Goal: Information Seeking & Learning: Learn about a topic

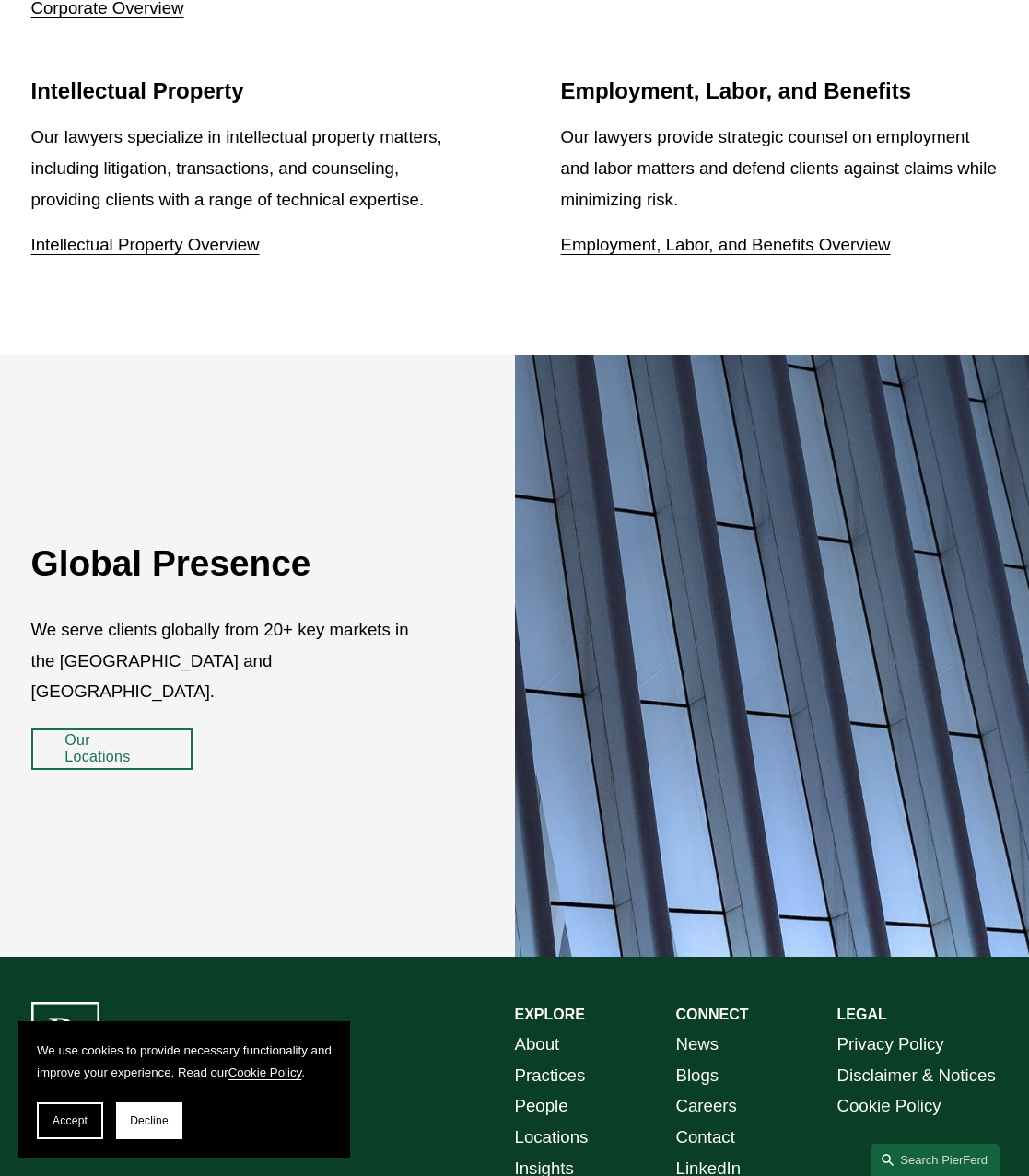
scroll to position [2844, 0]
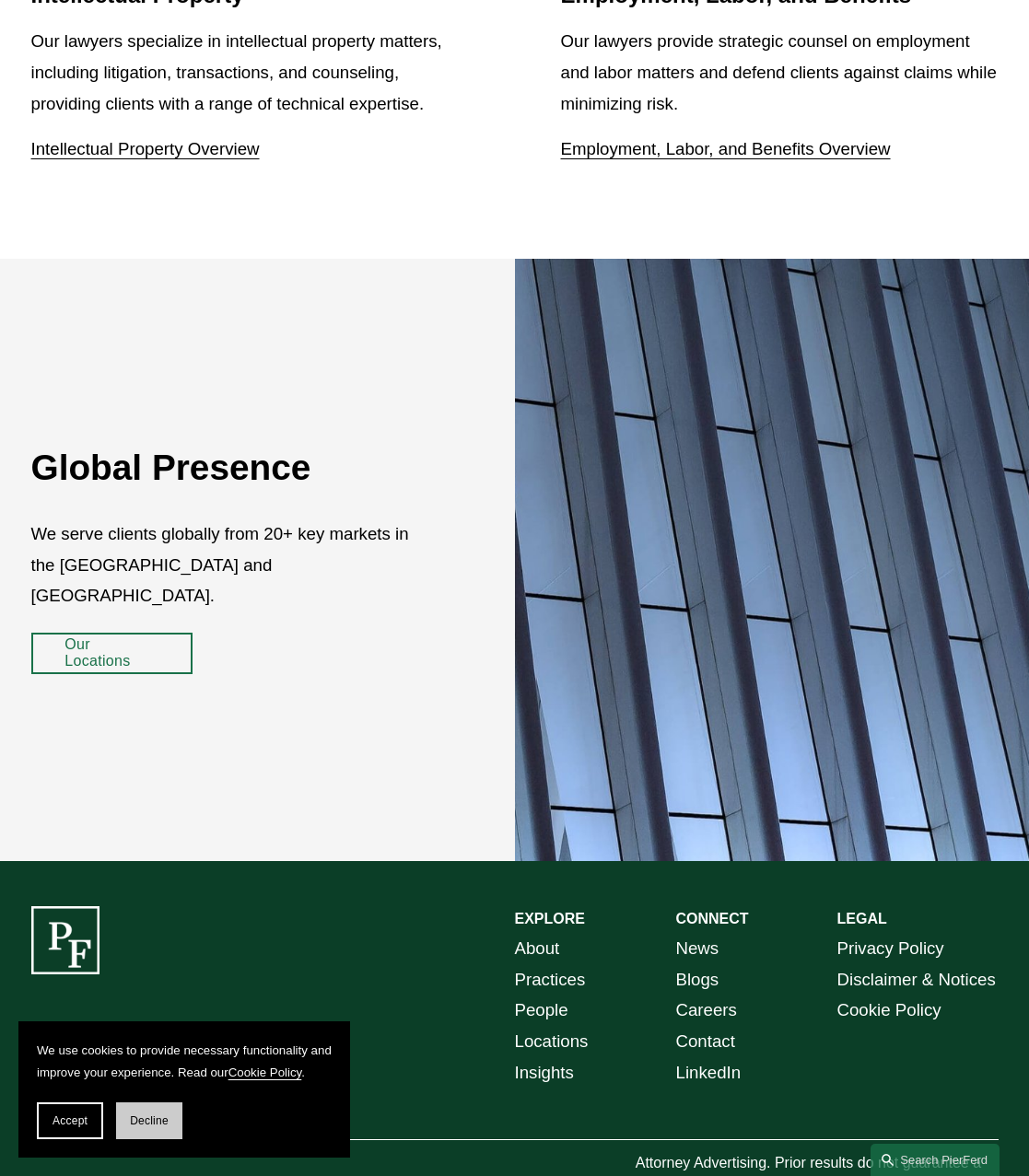
click at [131, 1109] on button "Decline" at bounding box center [149, 1120] width 66 height 37
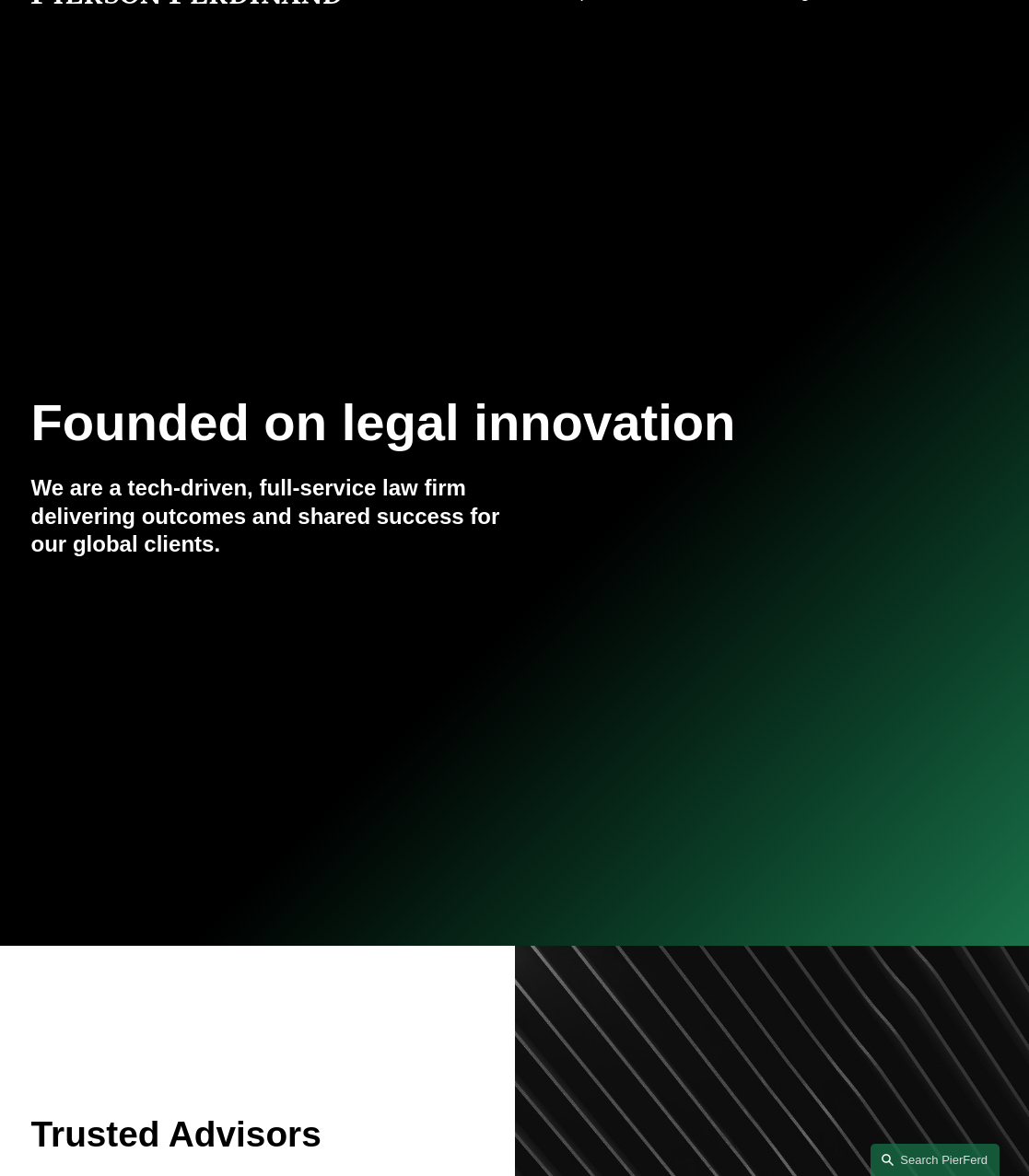
scroll to position [0, 0]
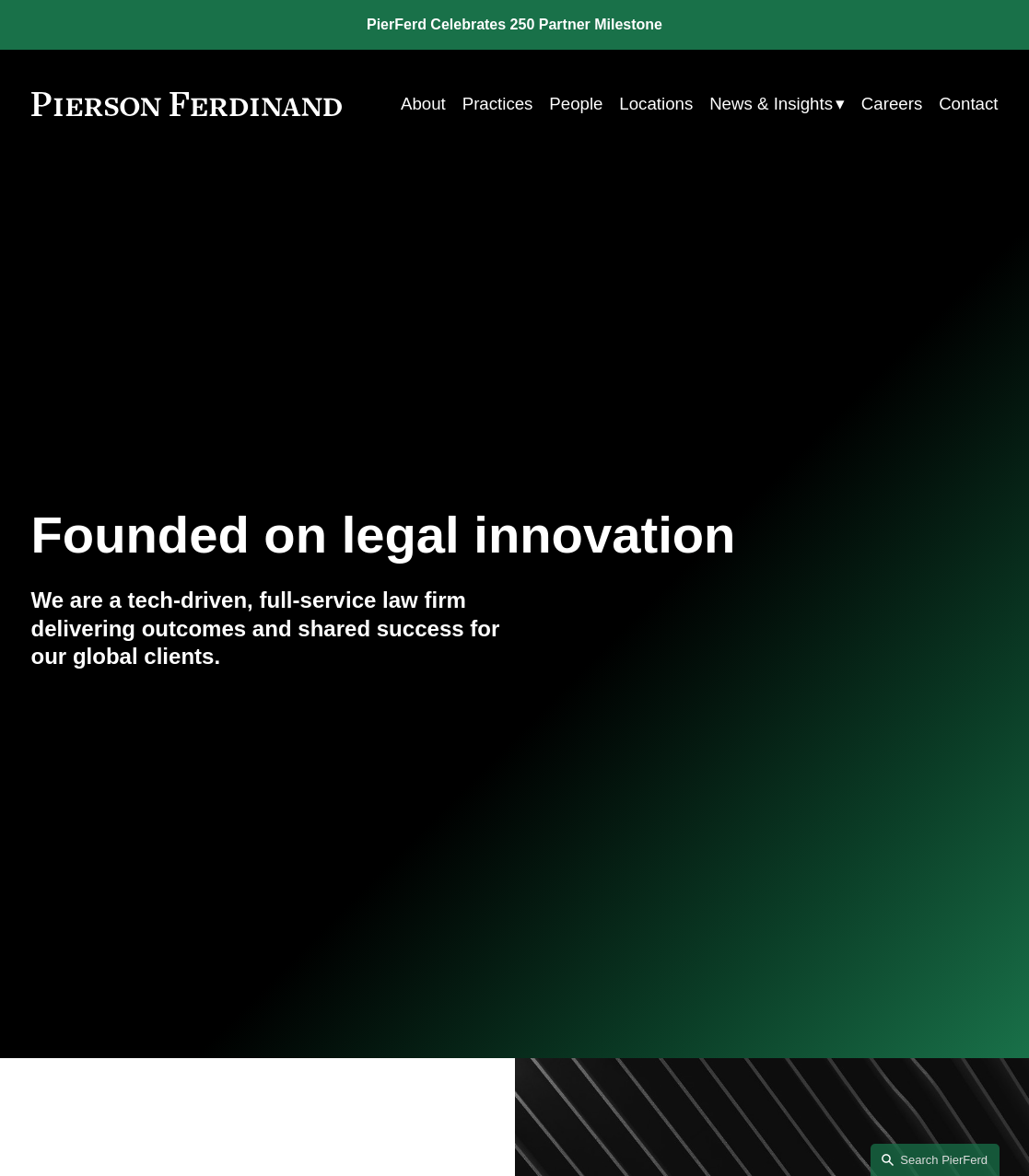
click at [410, 89] on link "About" at bounding box center [424, 104] width 45 height 34
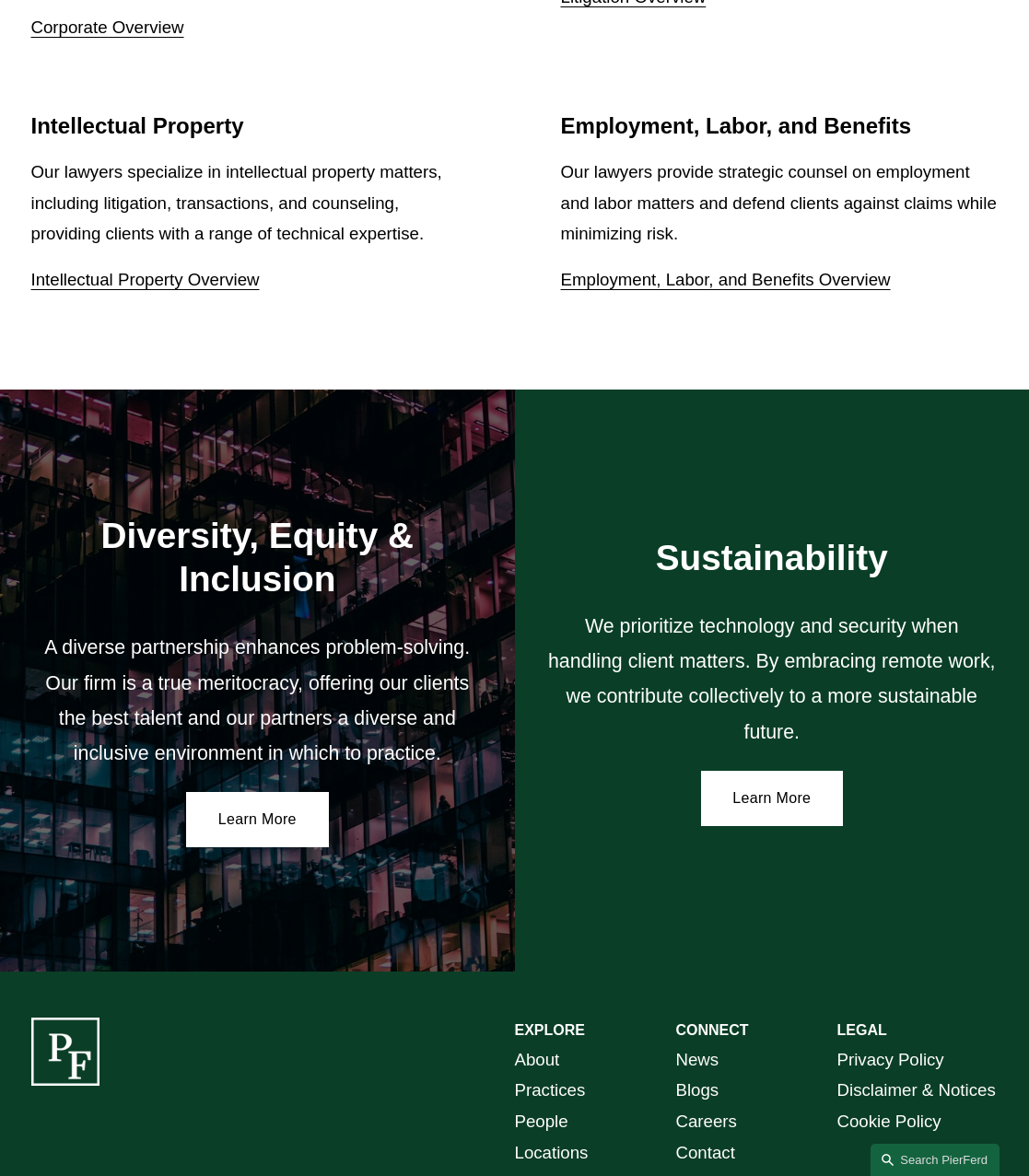
scroll to position [2514, 0]
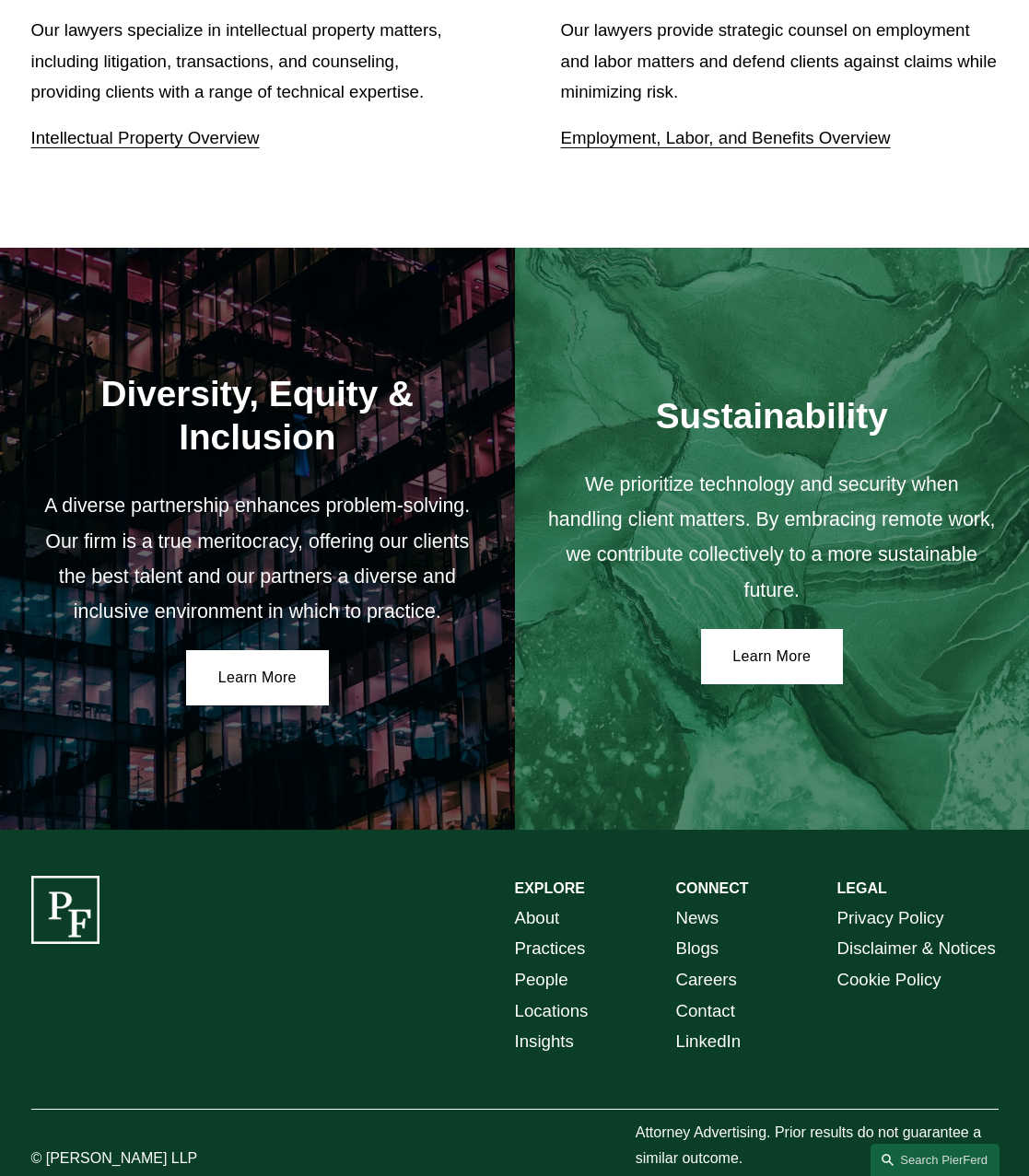
click at [695, 903] on link "News" at bounding box center [698, 918] width 44 height 31
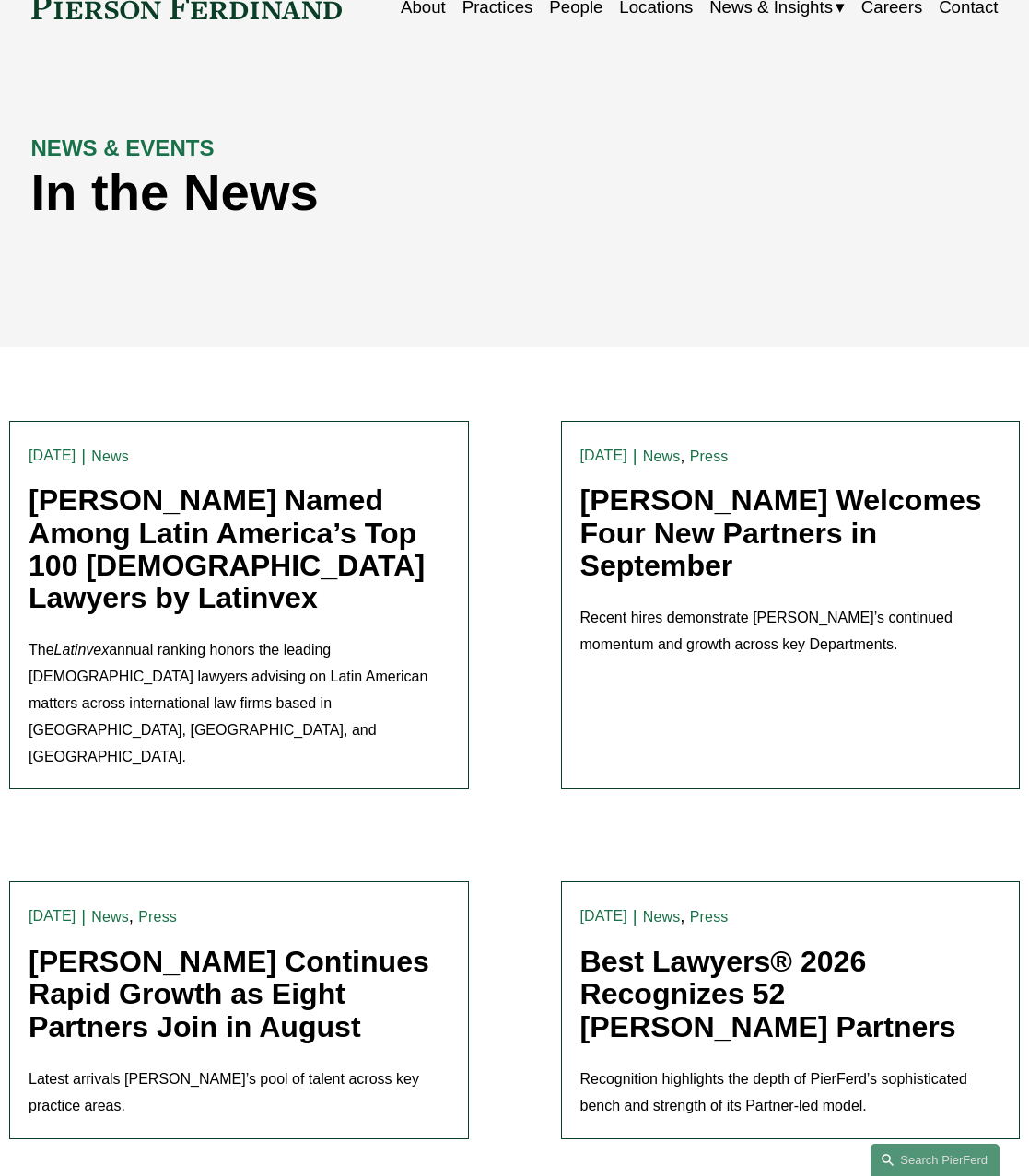
scroll to position [184, 0]
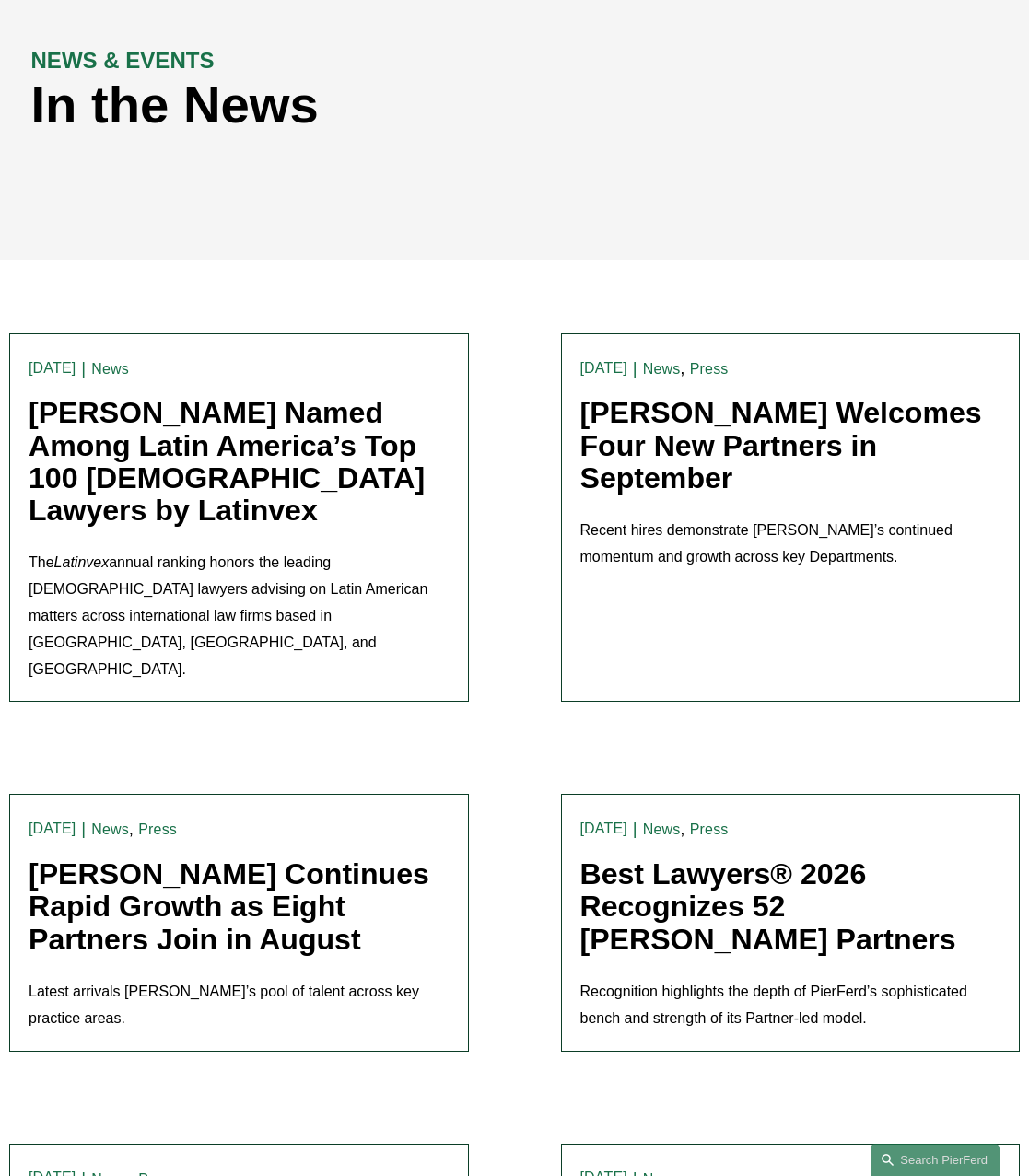
click at [705, 440] on link "[PERSON_NAME] Welcomes Four New Partners in September" at bounding box center [781, 445] width 402 height 98
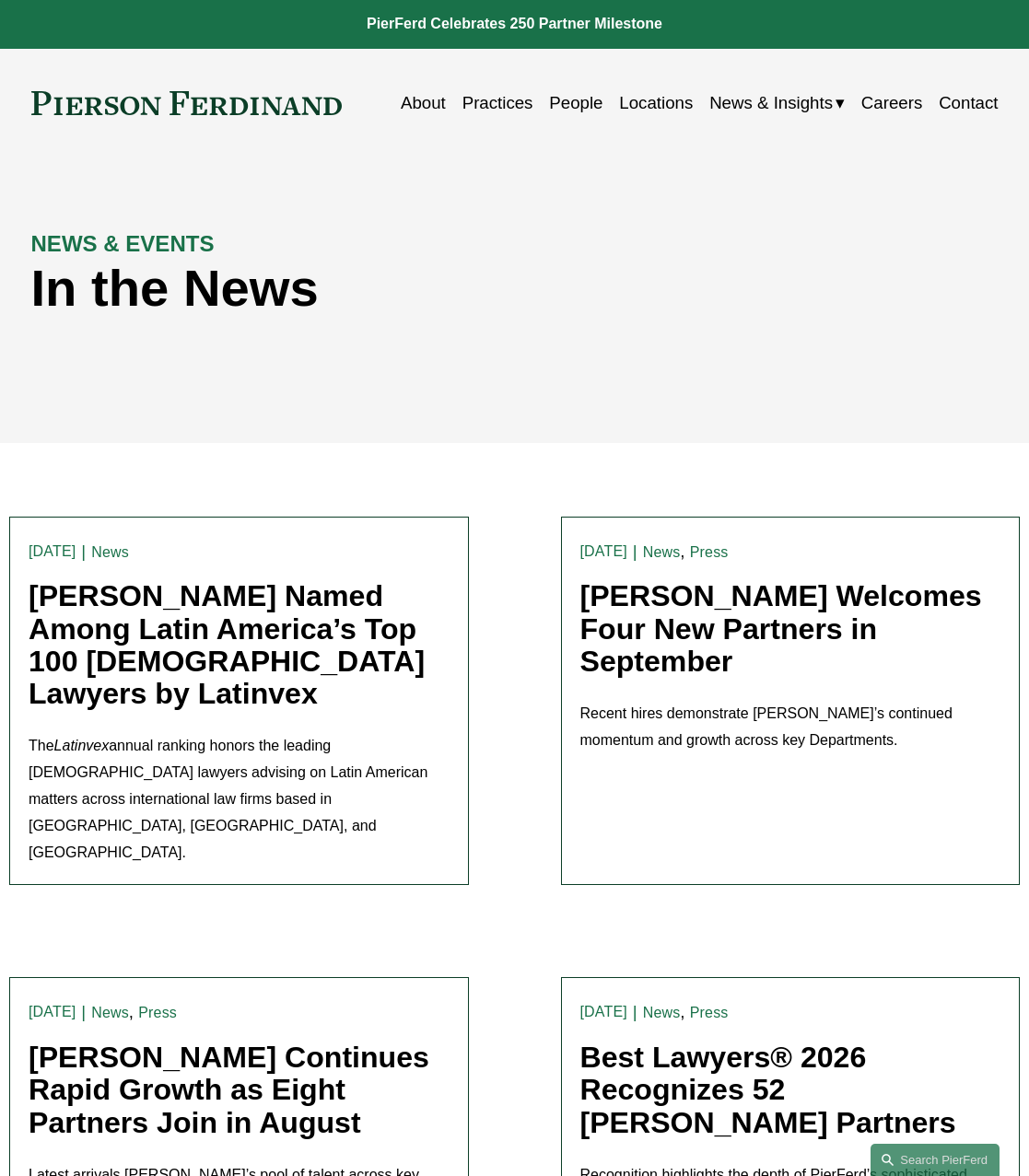
scroll to position [0, 0]
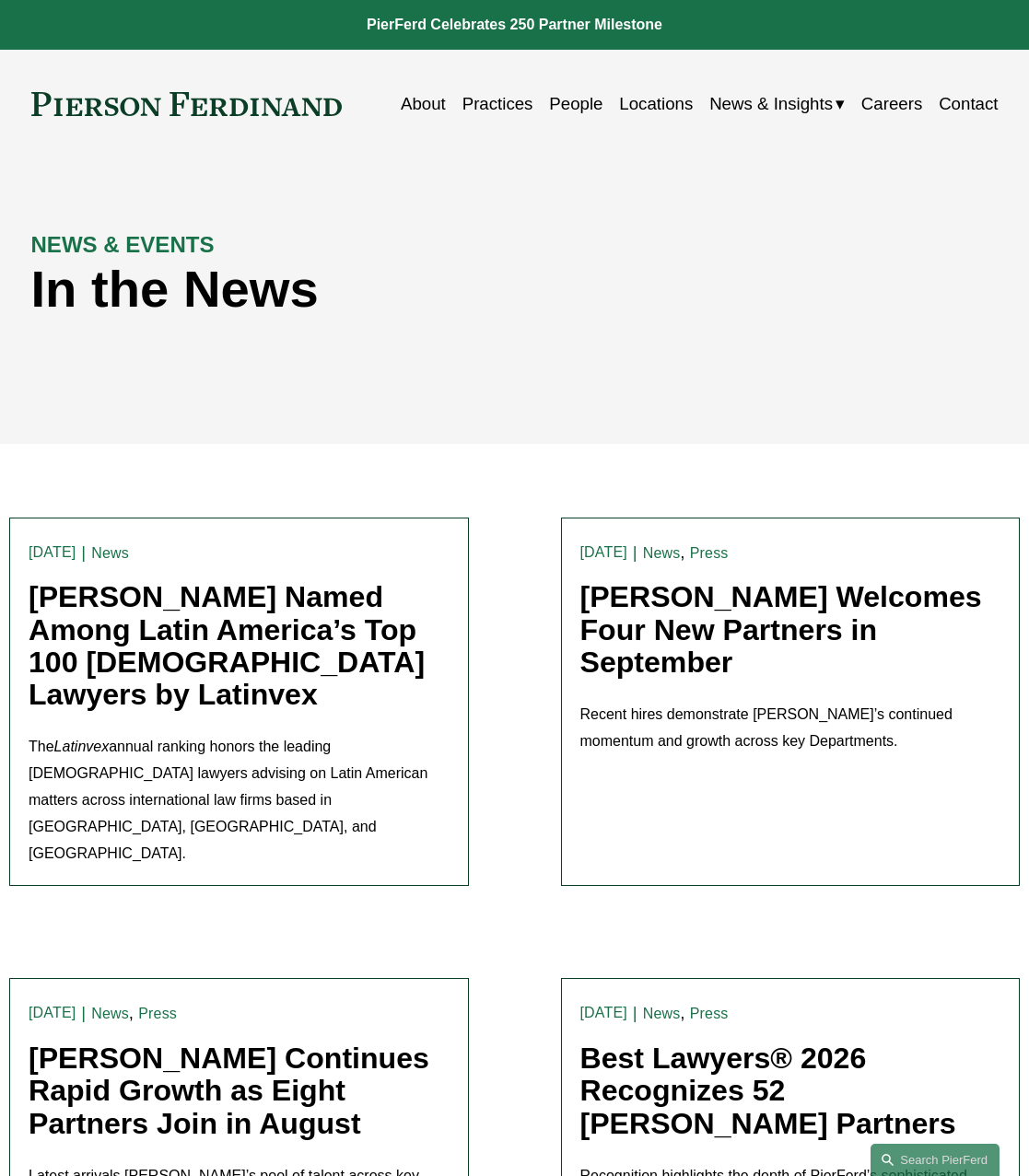
click at [484, 102] on link "Practices" at bounding box center [497, 104] width 71 height 34
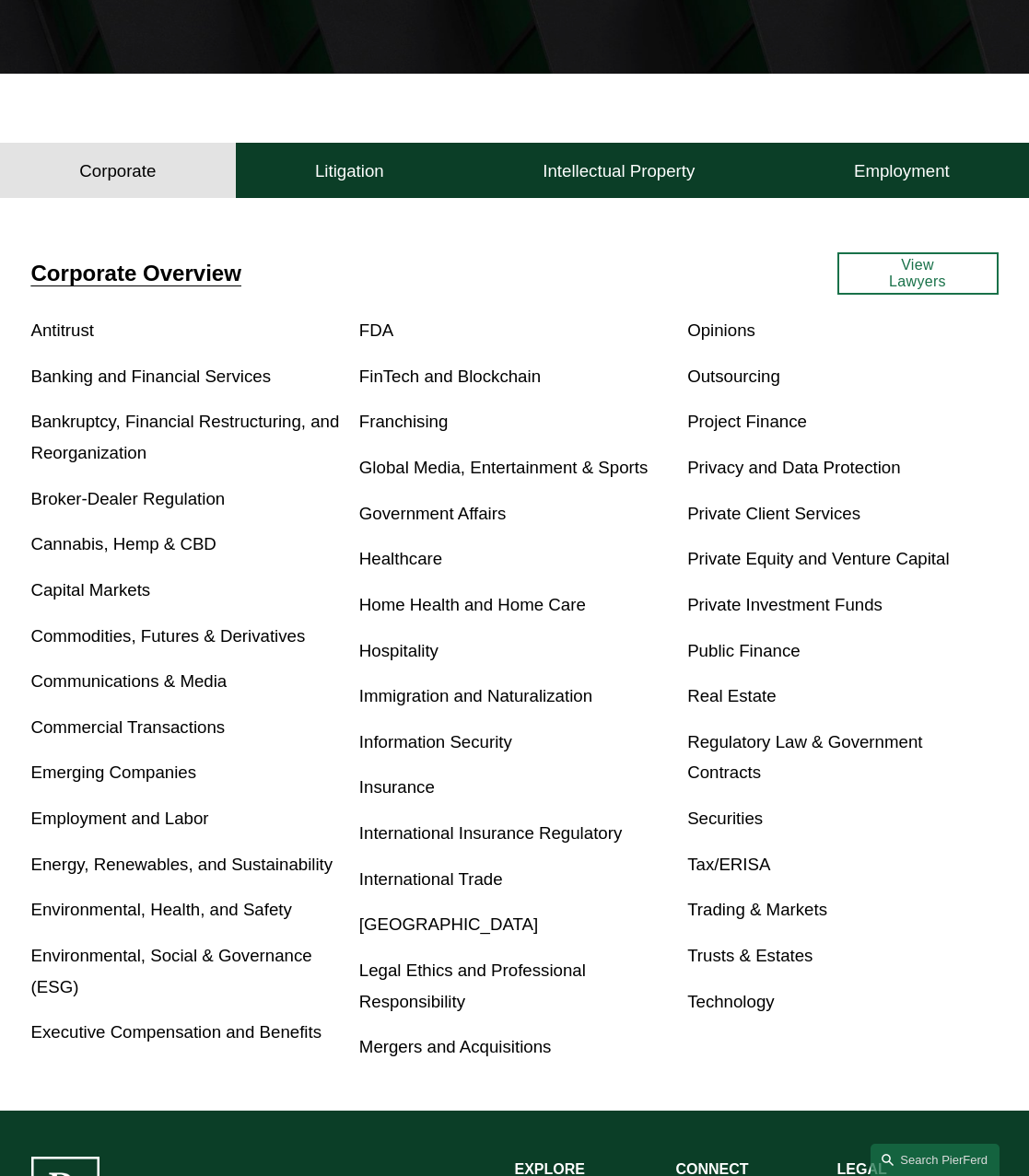
scroll to position [369, 0]
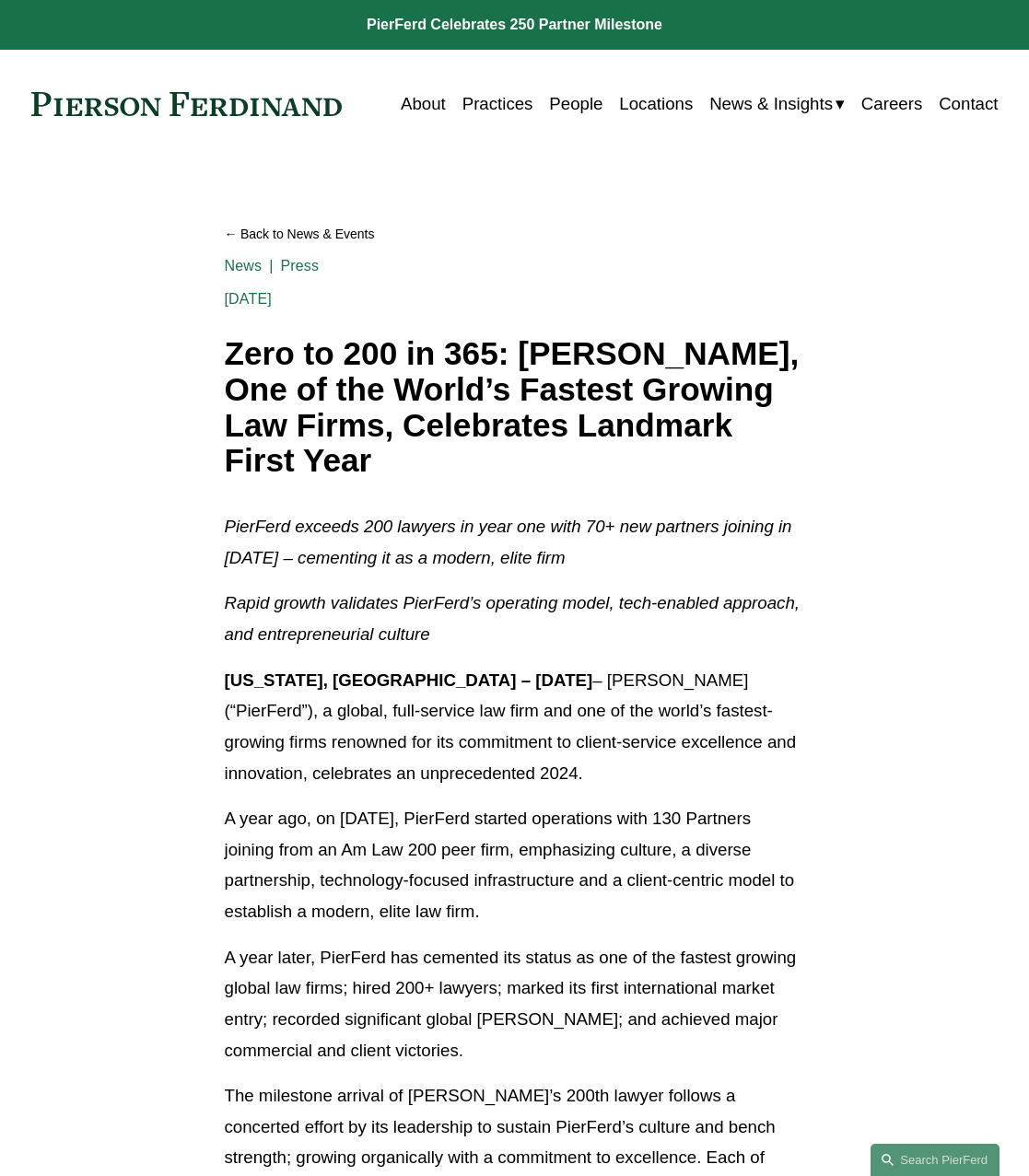
click at [689, 718] on p "New York, NY – January 16, 2025 – Pierson Ferdinand (“PierFerd”), a global, ful…" at bounding box center [515, 727] width 581 height 125
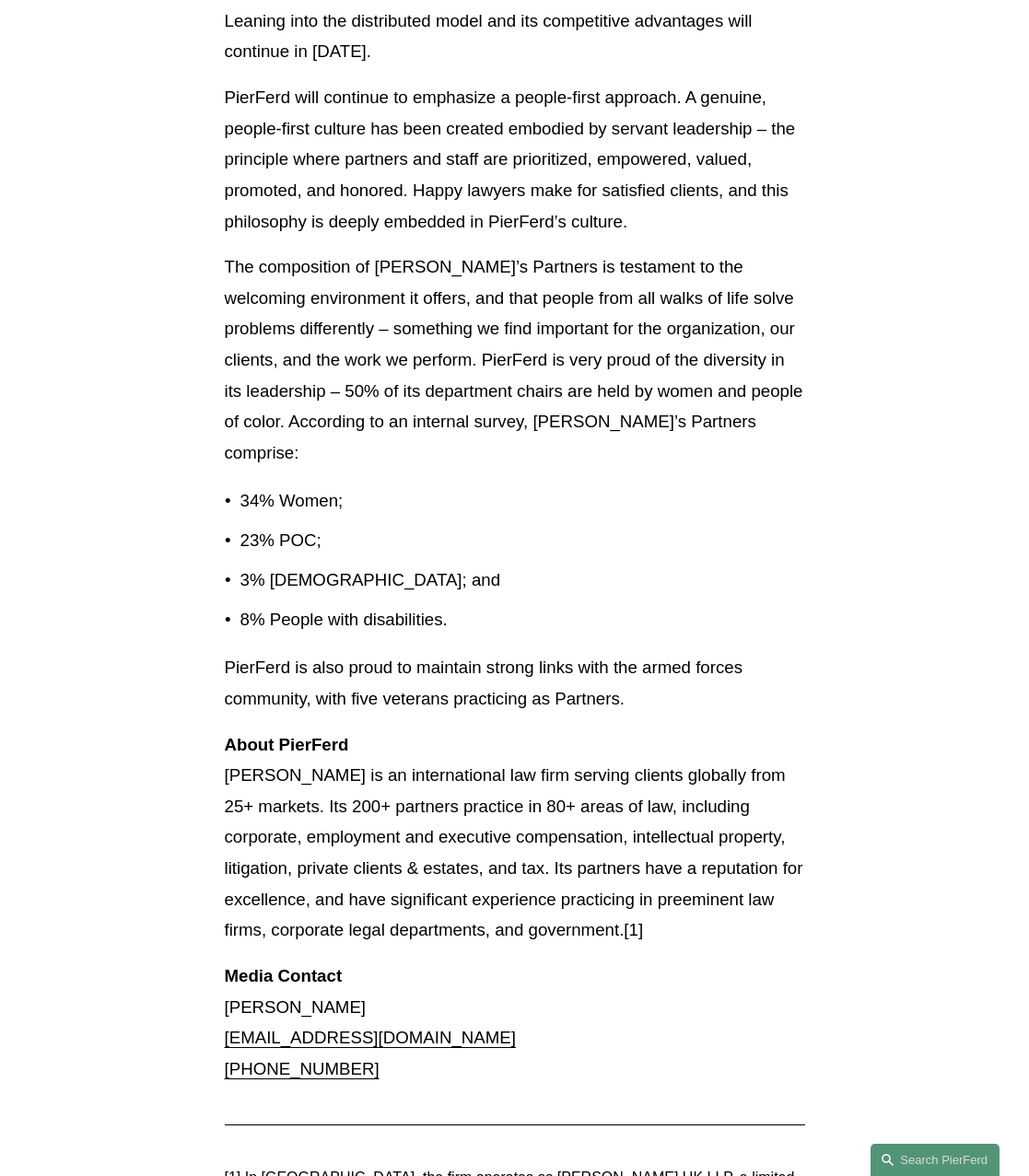
scroll to position [2855, 0]
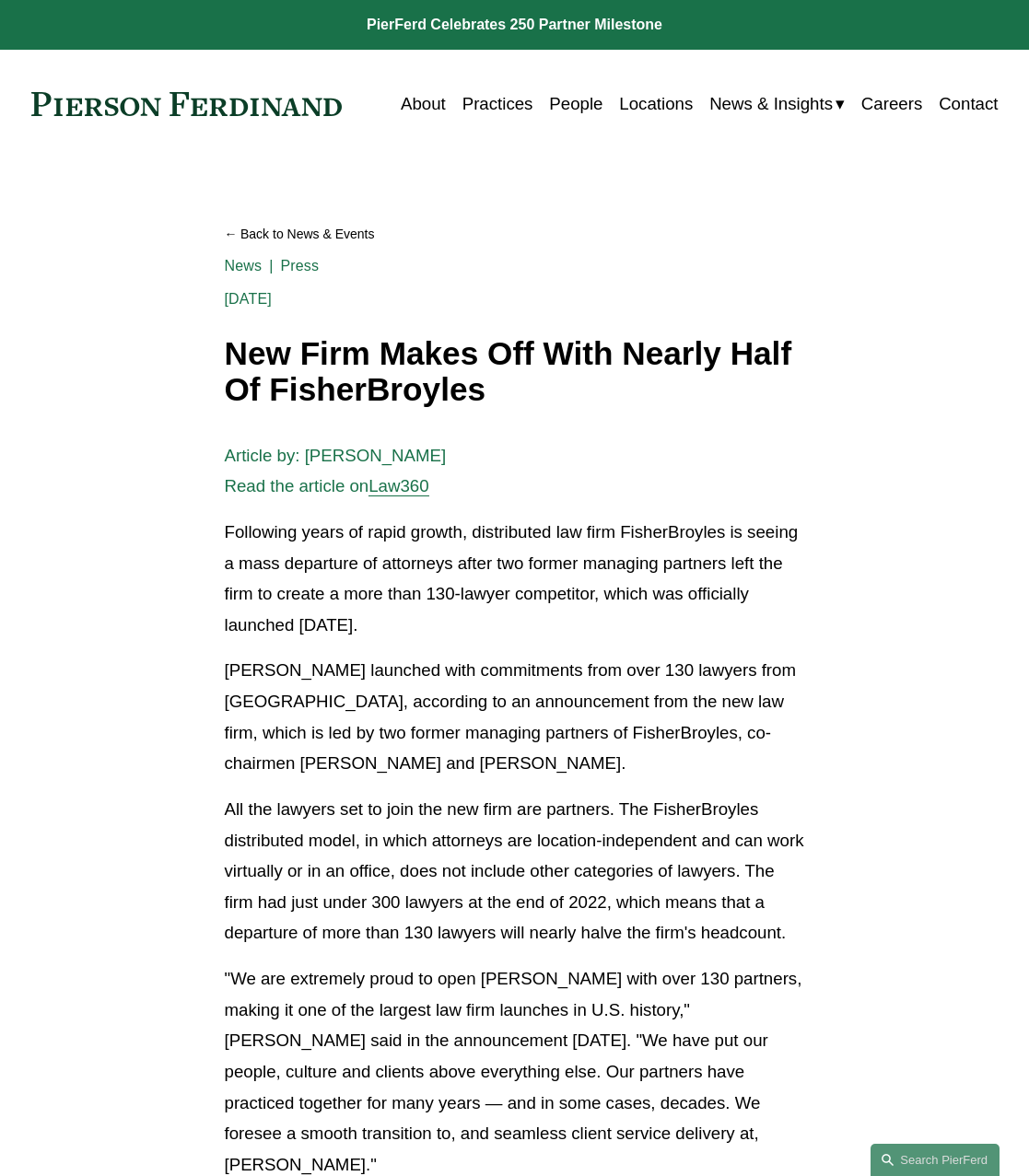
click at [408, 488] on span "Law360" at bounding box center [398, 486] width 60 height 19
